Goal: Information Seeking & Learning: Learn about a topic

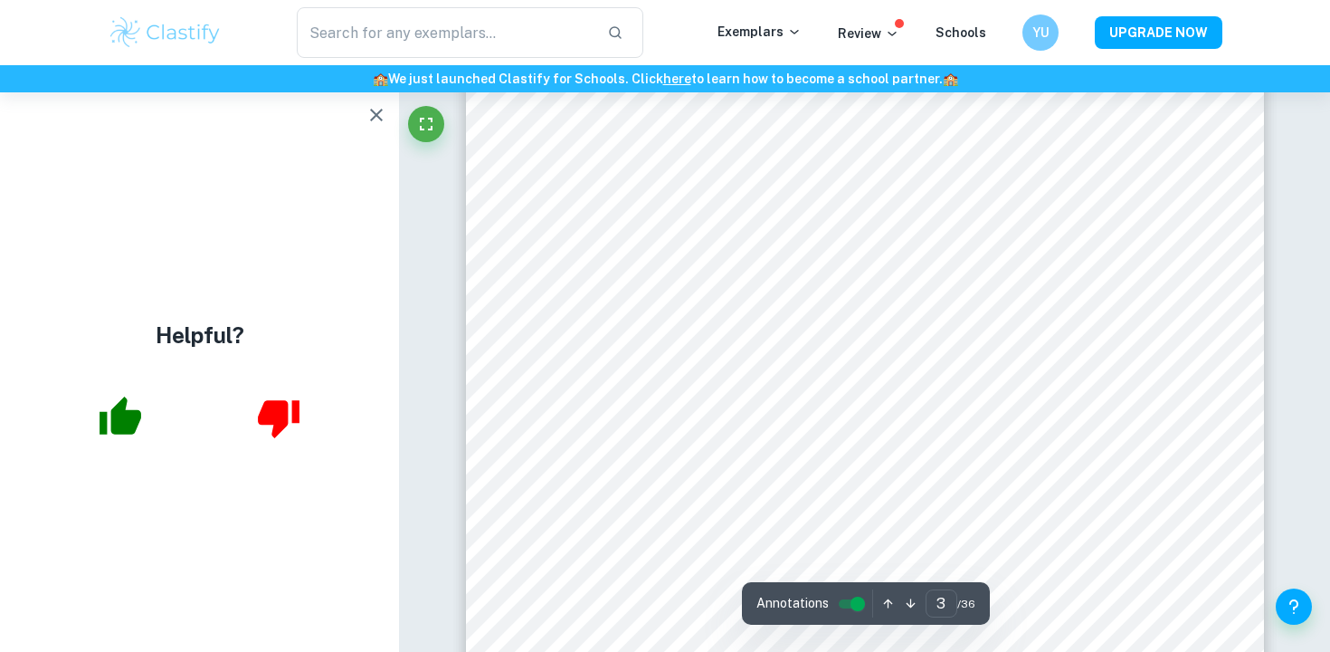
scroll to position [2641, 0]
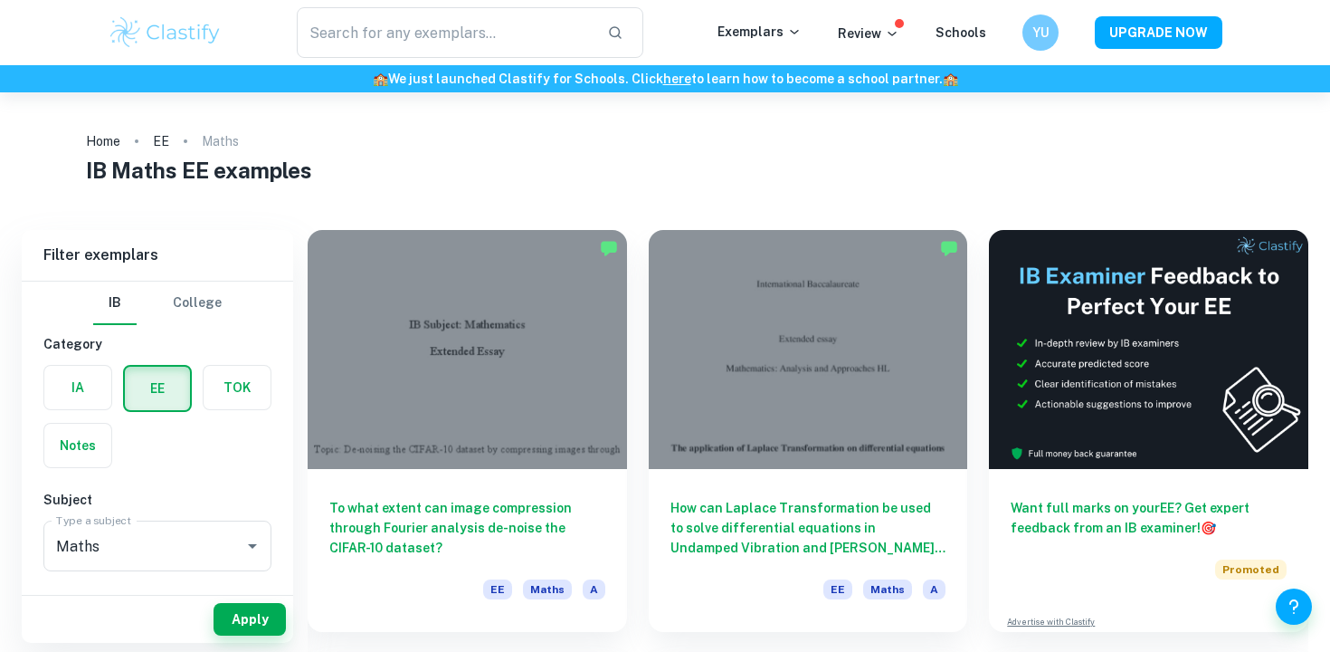
click at [749, 160] on h1 "IB Maths EE examples" at bounding box center [665, 170] width 1158 height 33
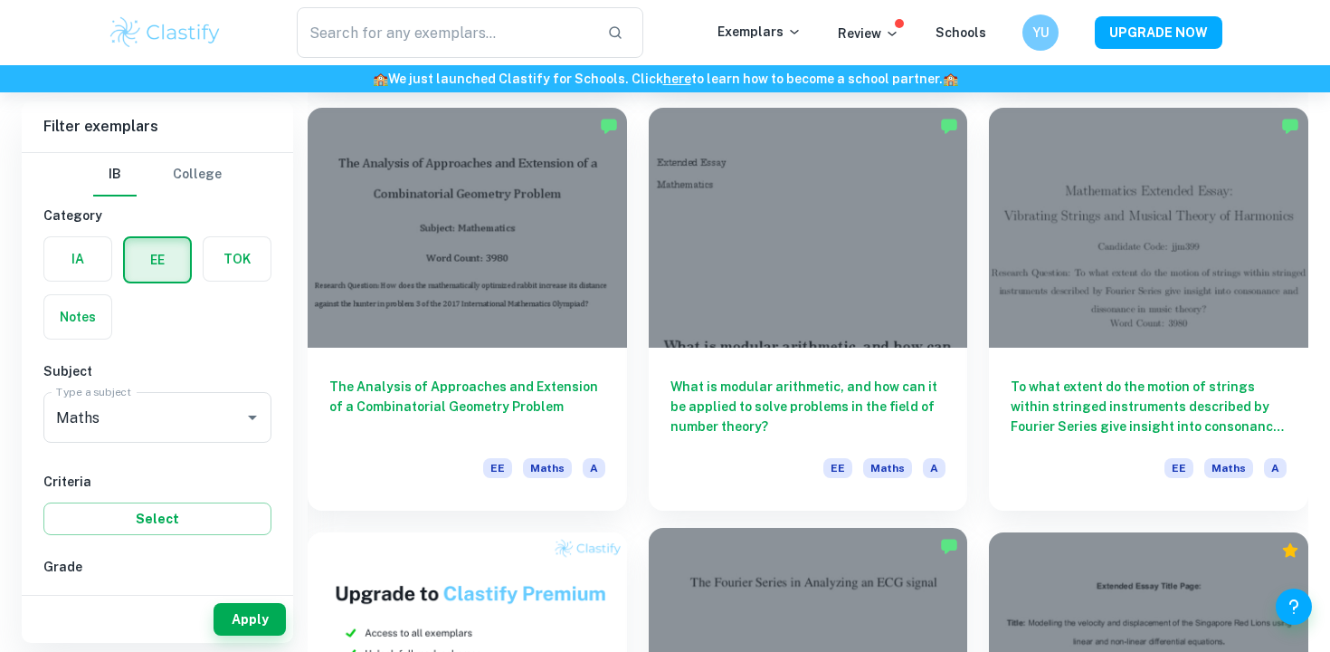
scroll to position [531, 0]
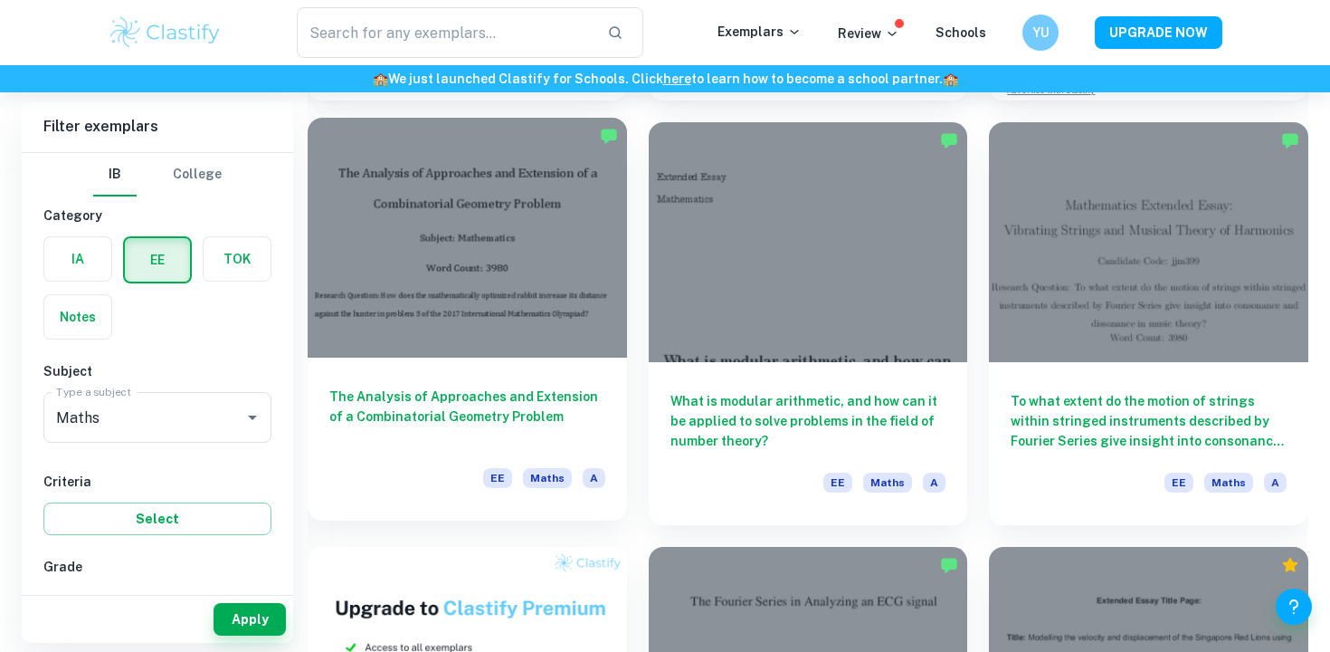
click at [519, 251] on div at bounding box center [467, 237] width 319 height 239
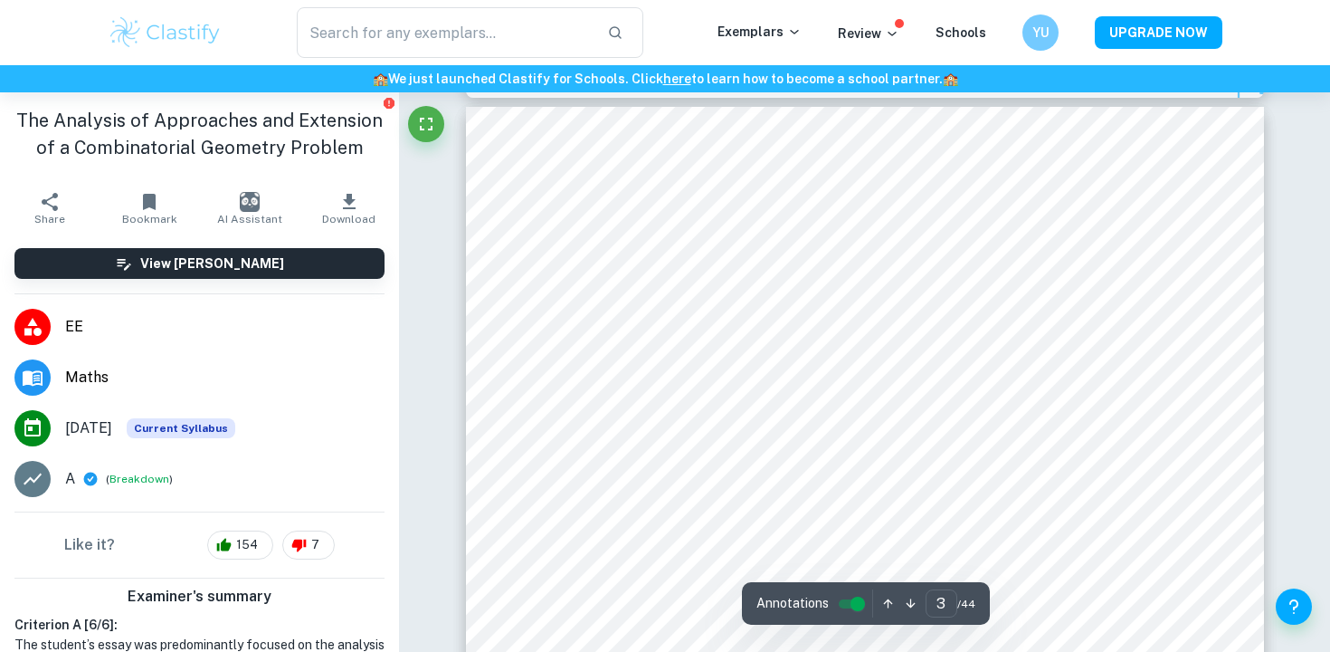
scroll to position [2346, 0]
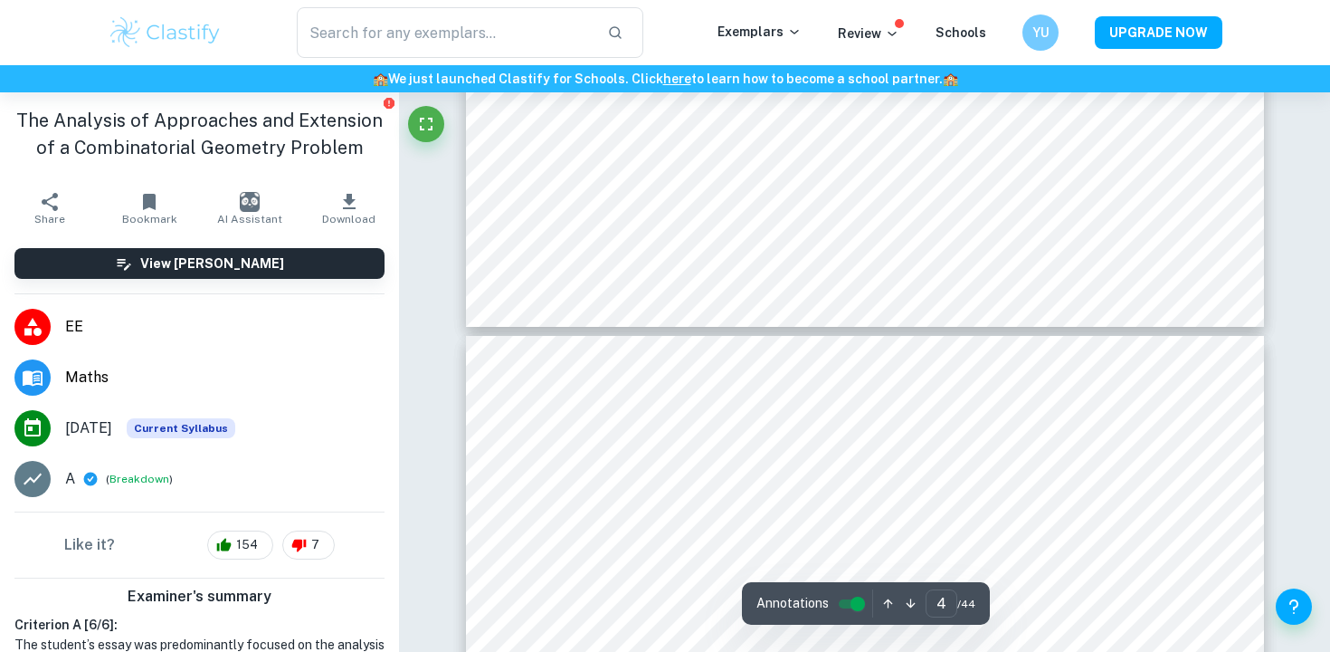
type input "5"
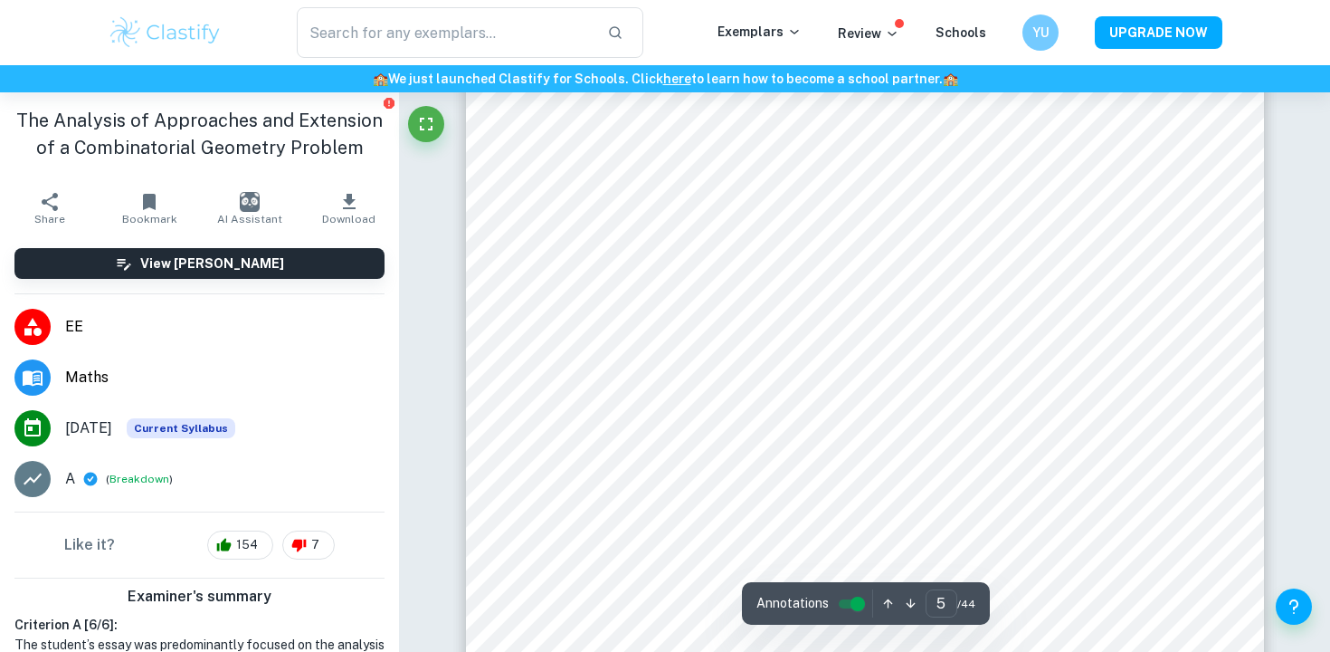
scroll to position [5112, 0]
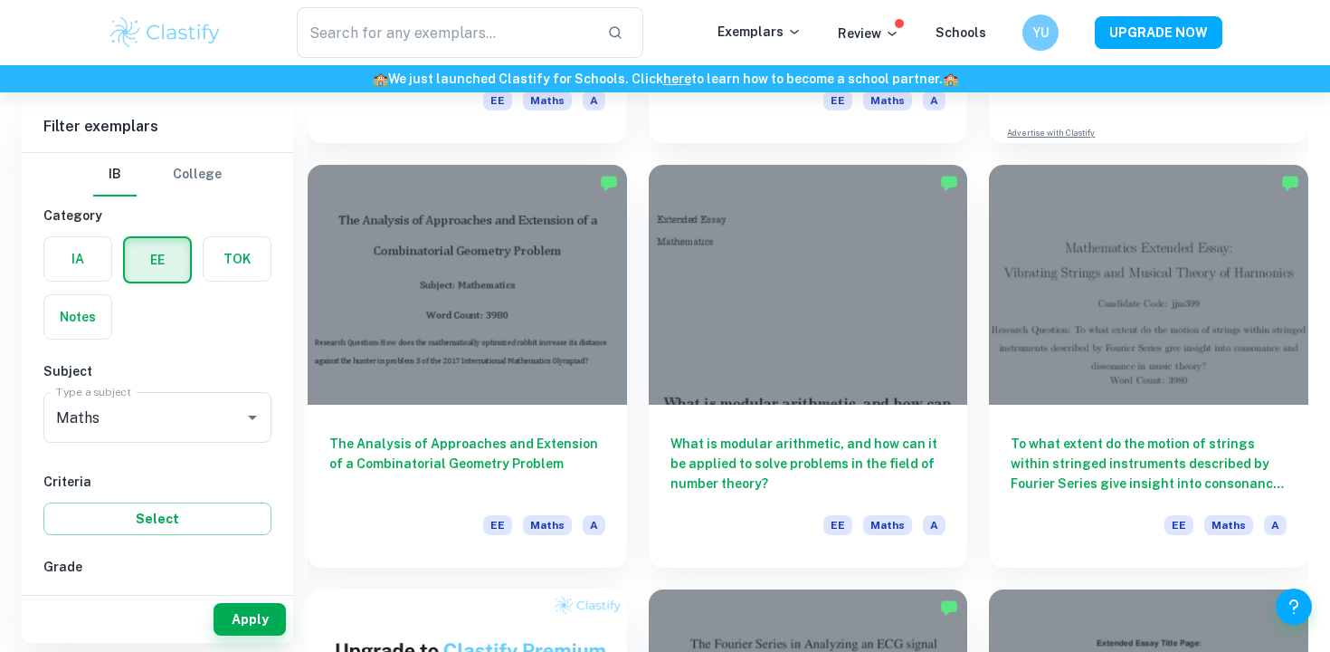
scroll to position [424, 0]
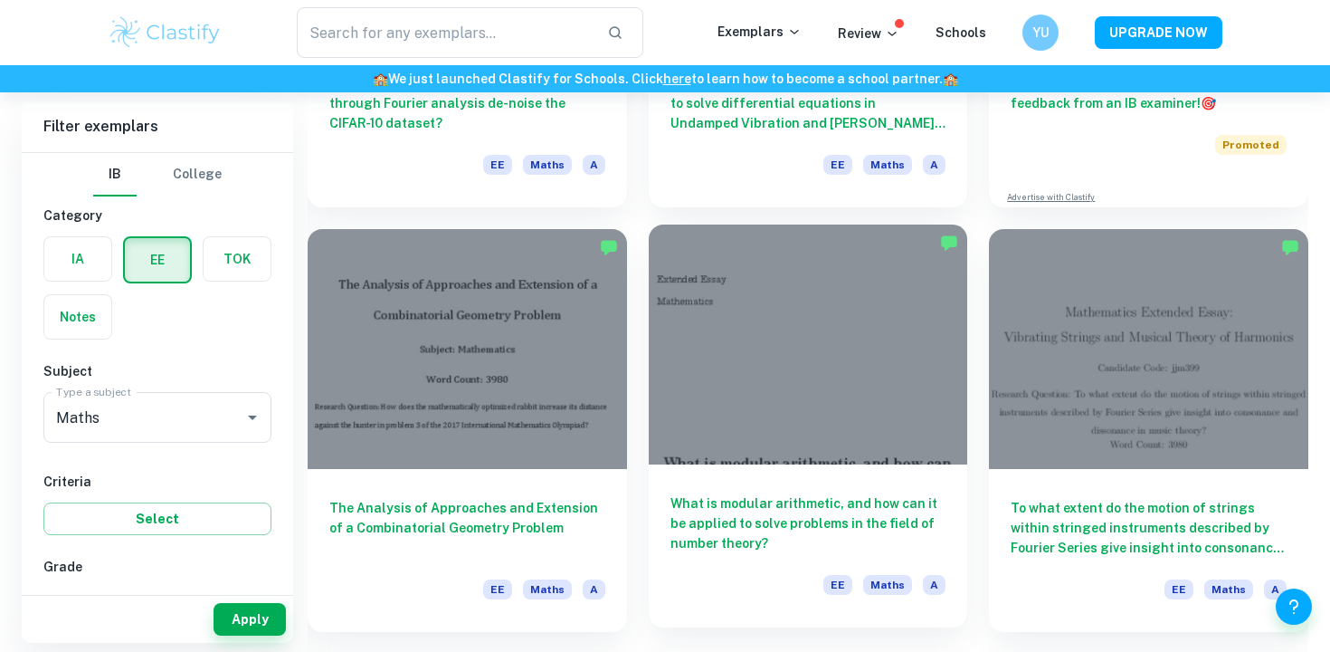
click at [865, 498] on h6 "What is modular arithmetic, and how can it be applied to solve problems in the …" at bounding box center [809, 523] width 276 height 60
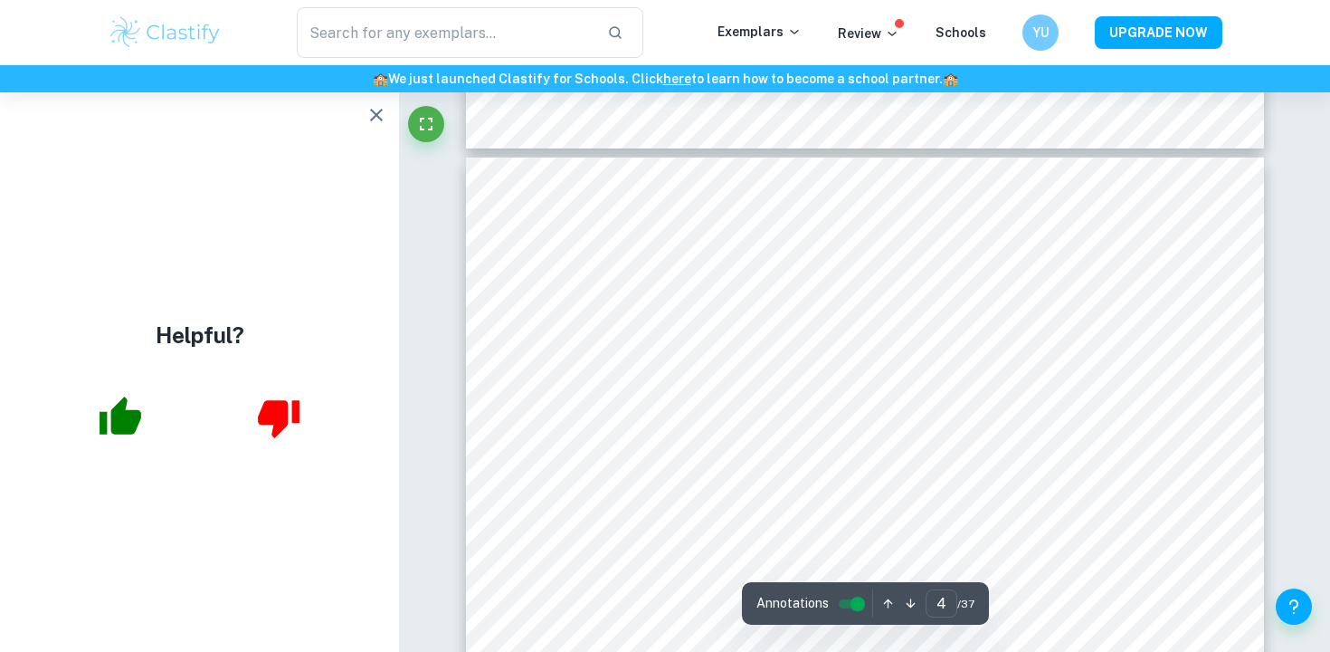
scroll to position [3675, 0]
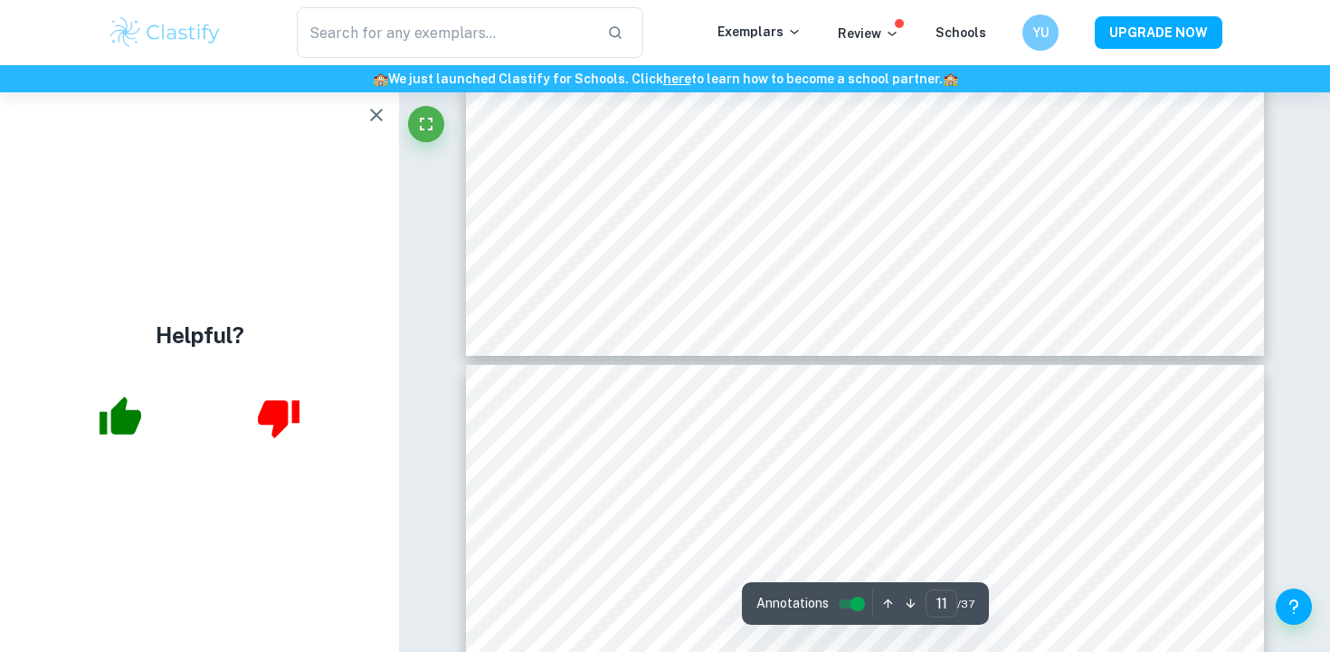
type input "12"
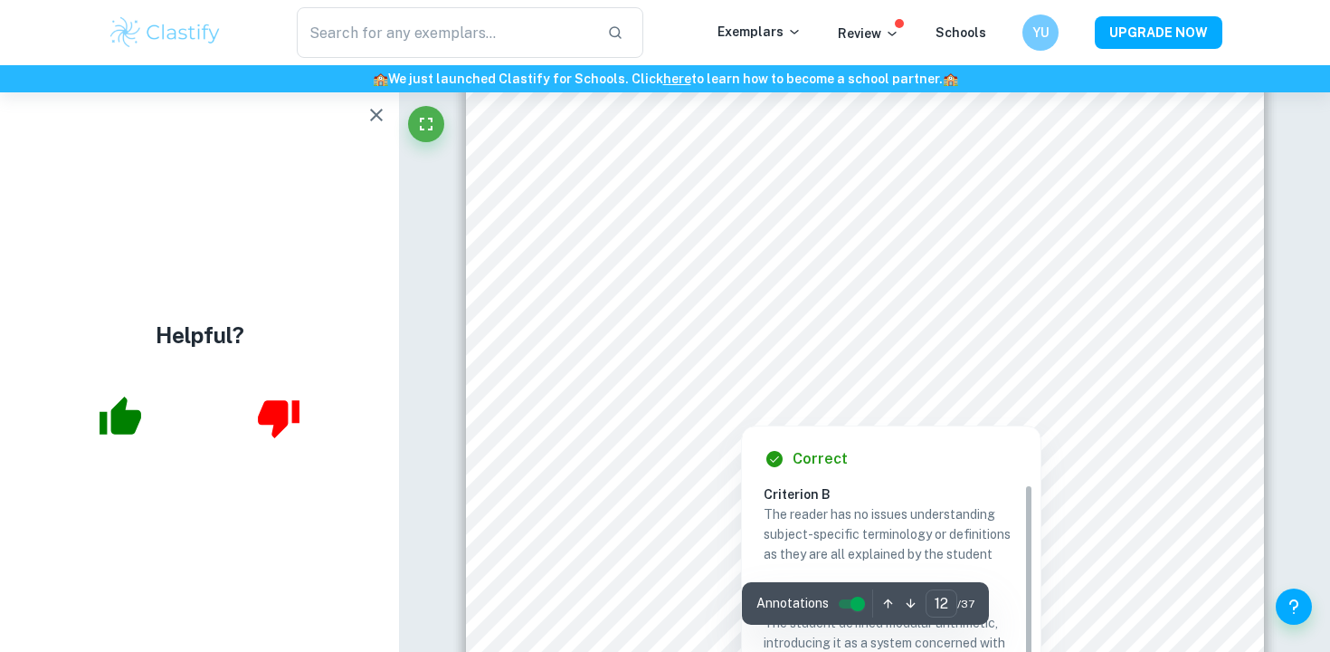
scroll to position [12959, 0]
